Goal: Check status

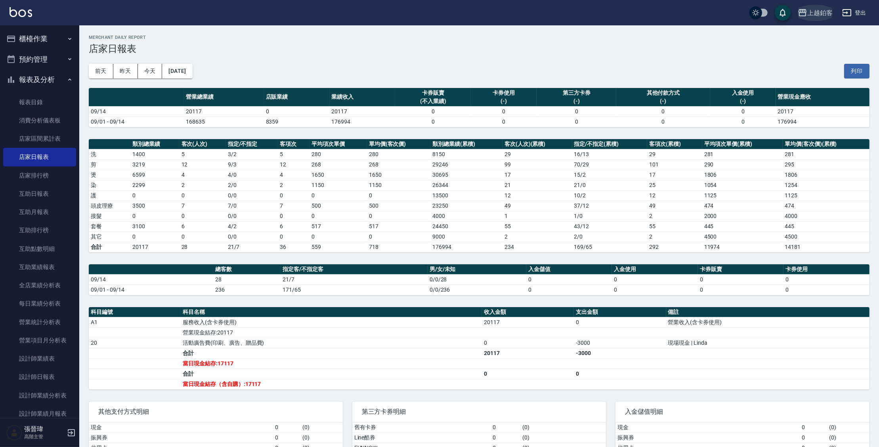
click at [833, 13] on button "上越鉑客" at bounding box center [815, 13] width 41 height 16
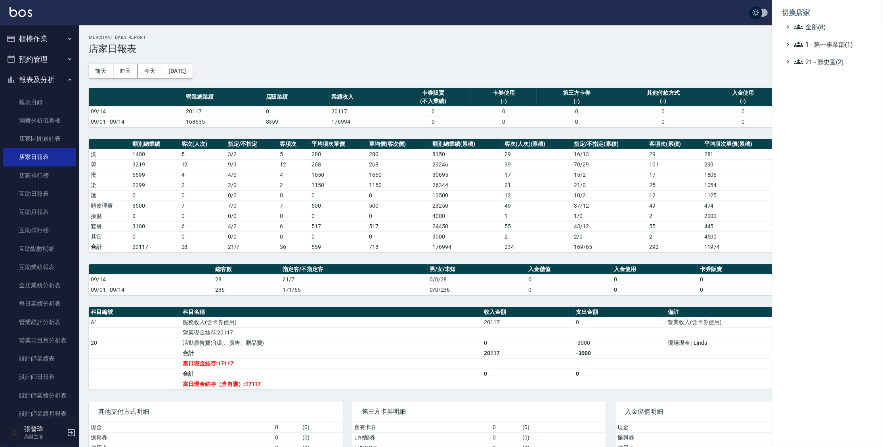
click at [844, 97] on div "切換店家 全部(8) 1 - 第一事業部(1) 21 - 歷史區(2)" at bounding box center [827, 223] width 111 height 447
click at [148, 68] on div at bounding box center [441, 223] width 883 height 447
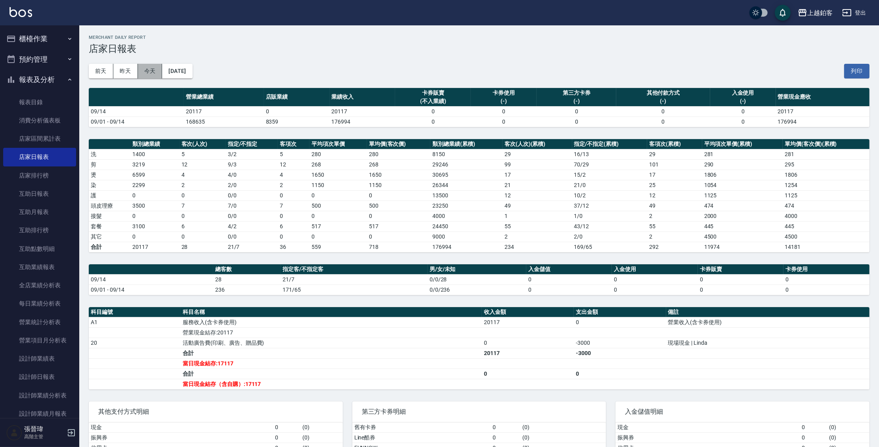
click at [148, 70] on button "今天" at bounding box center [150, 71] width 25 height 15
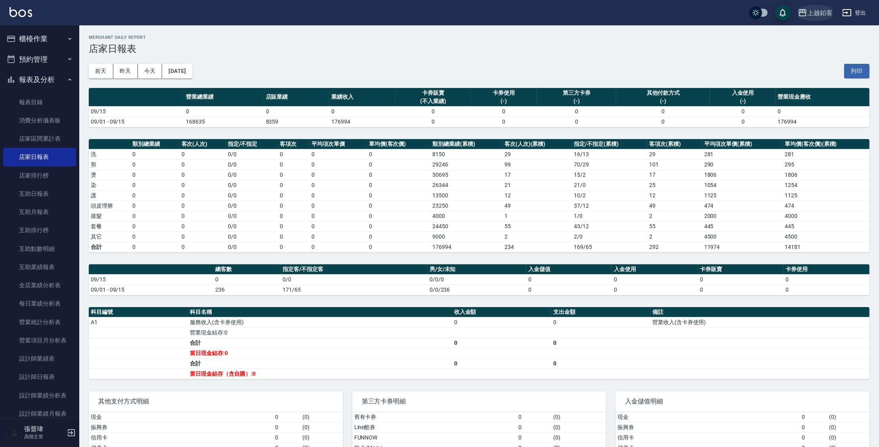
click at [819, 15] on div "上越鉑客" at bounding box center [819, 13] width 25 height 10
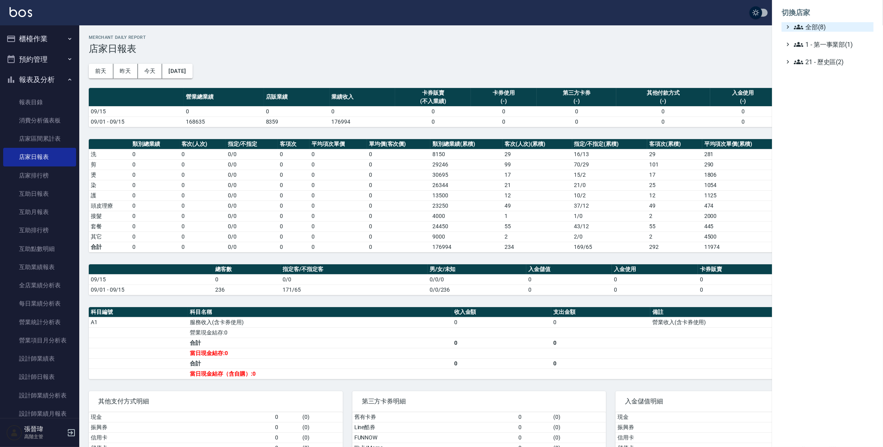
click at [864, 22] on ul "切換店家 全部(8) 1 - 第一事業部(1) 21 - 歷史區(2)" at bounding box center [827, 35] width 111 height 70
click at [719, 44] on div at bounding box center [441, 223] width 883 height 447
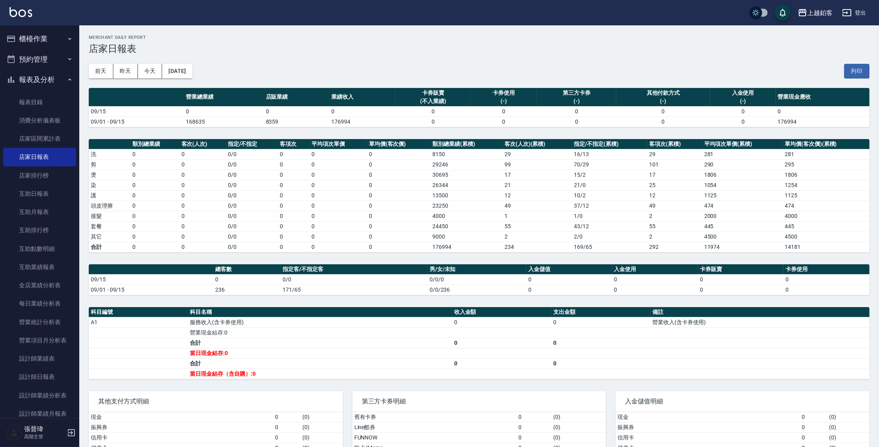
click at [849, 11] on icon "button" at bounding box center [847, 13] width 10 height 10
